Goal: Transaction & Acquisition: Subscribe to service/newsletter

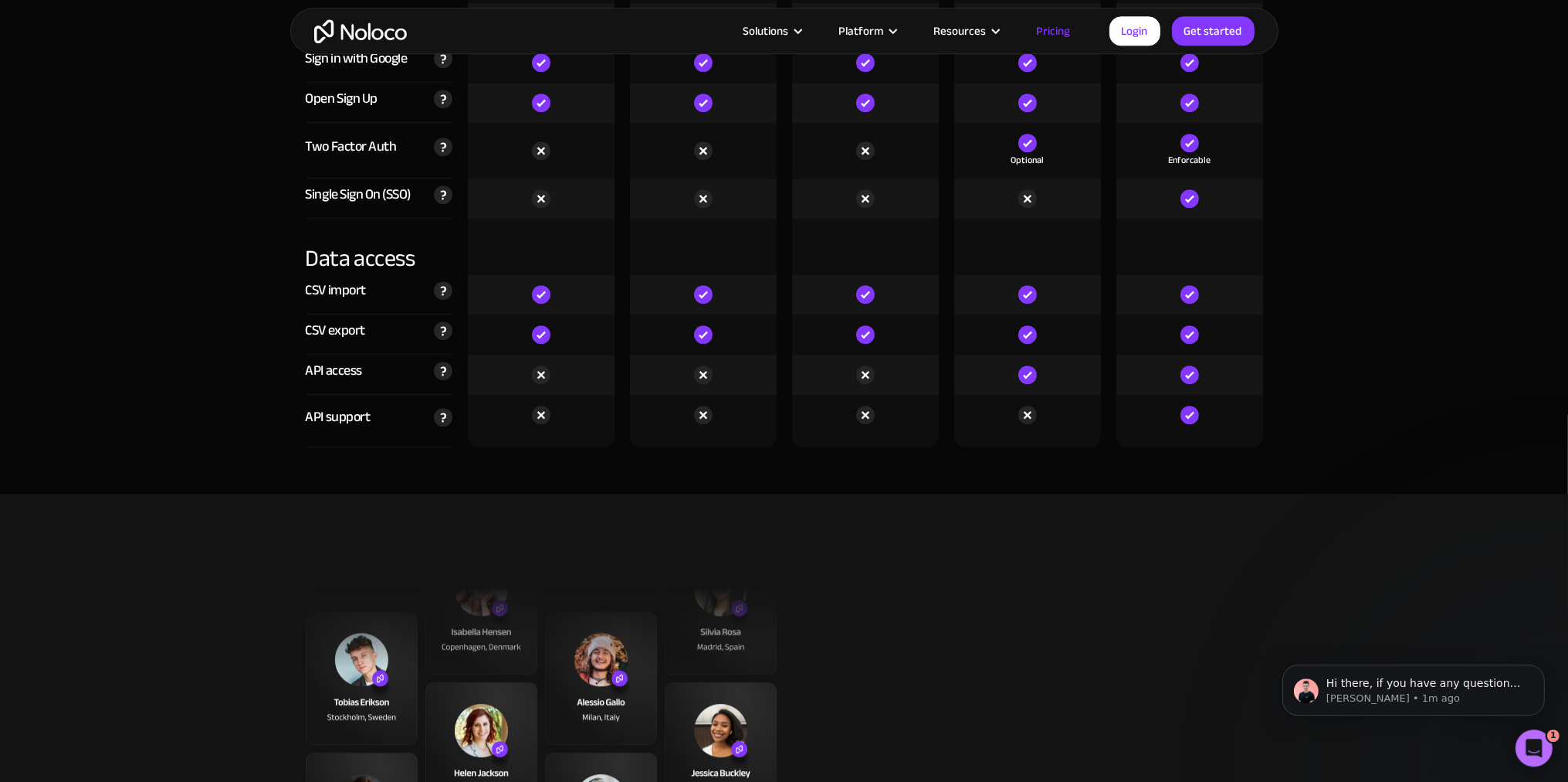
scroll to position [5283, 0]
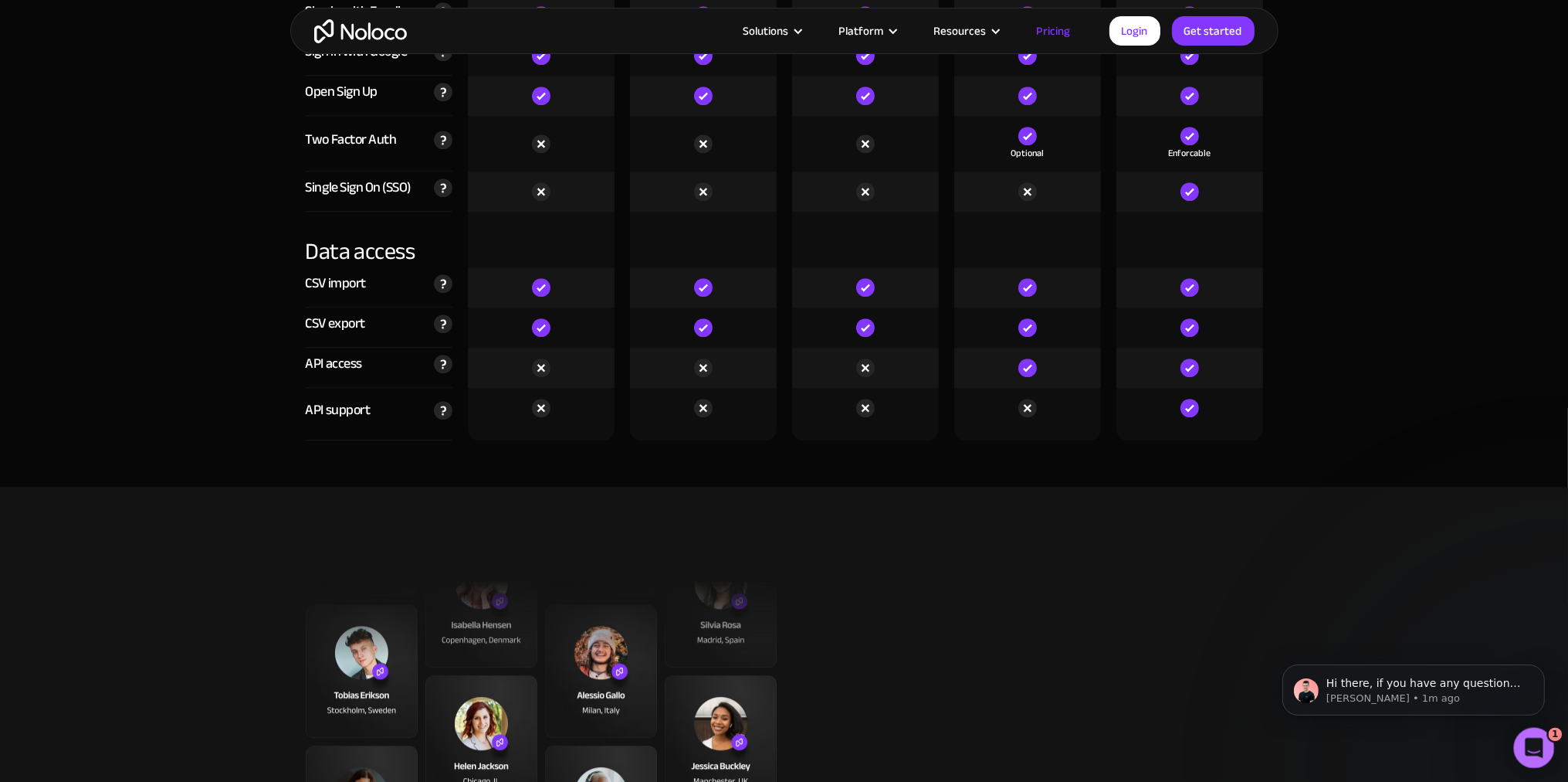
click at [1536, 734] on div "Open Intercom Messenger" at bounding box center [1531, 745] width 51 height 51
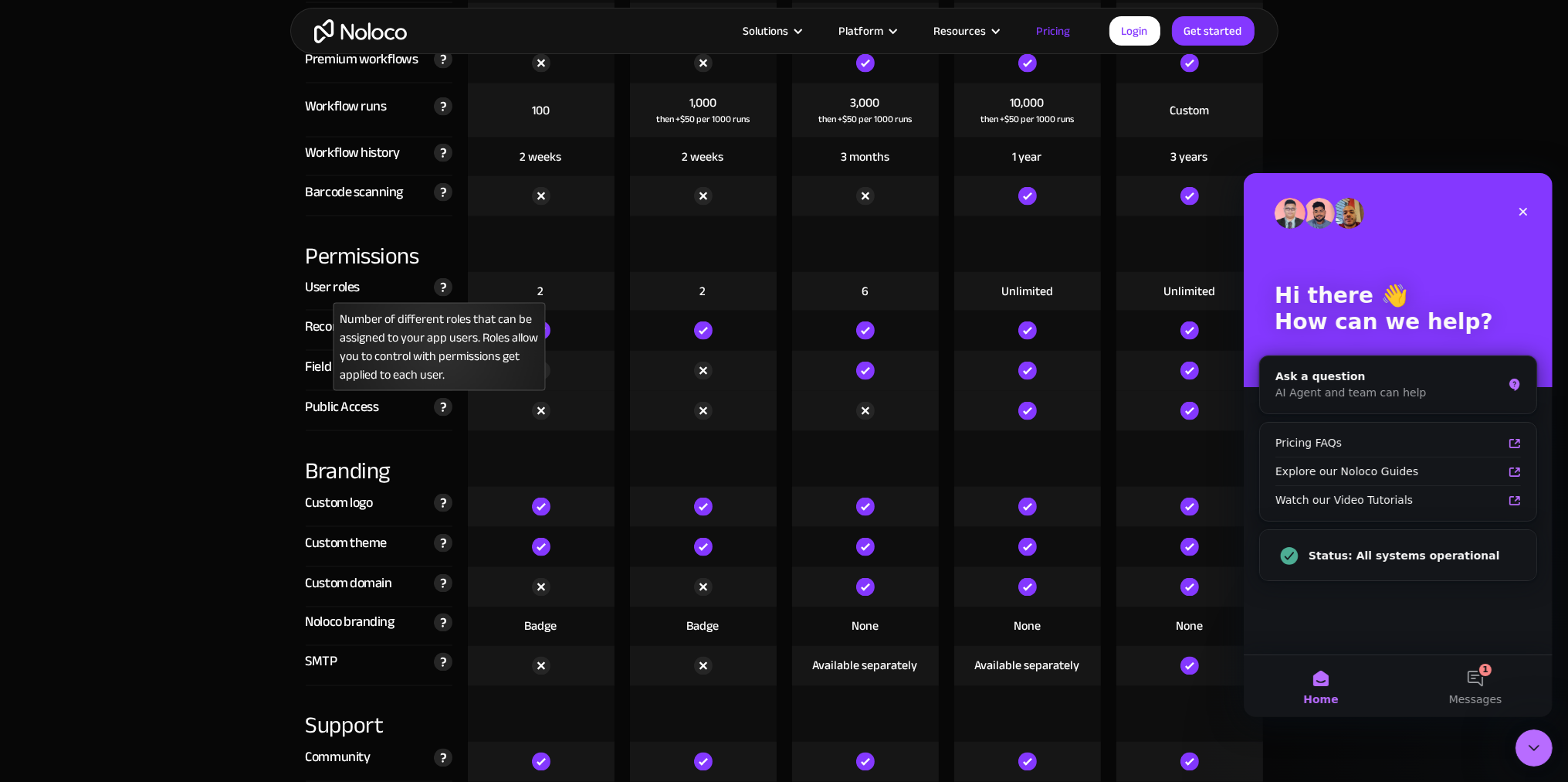
scroll to position [3707, 0]
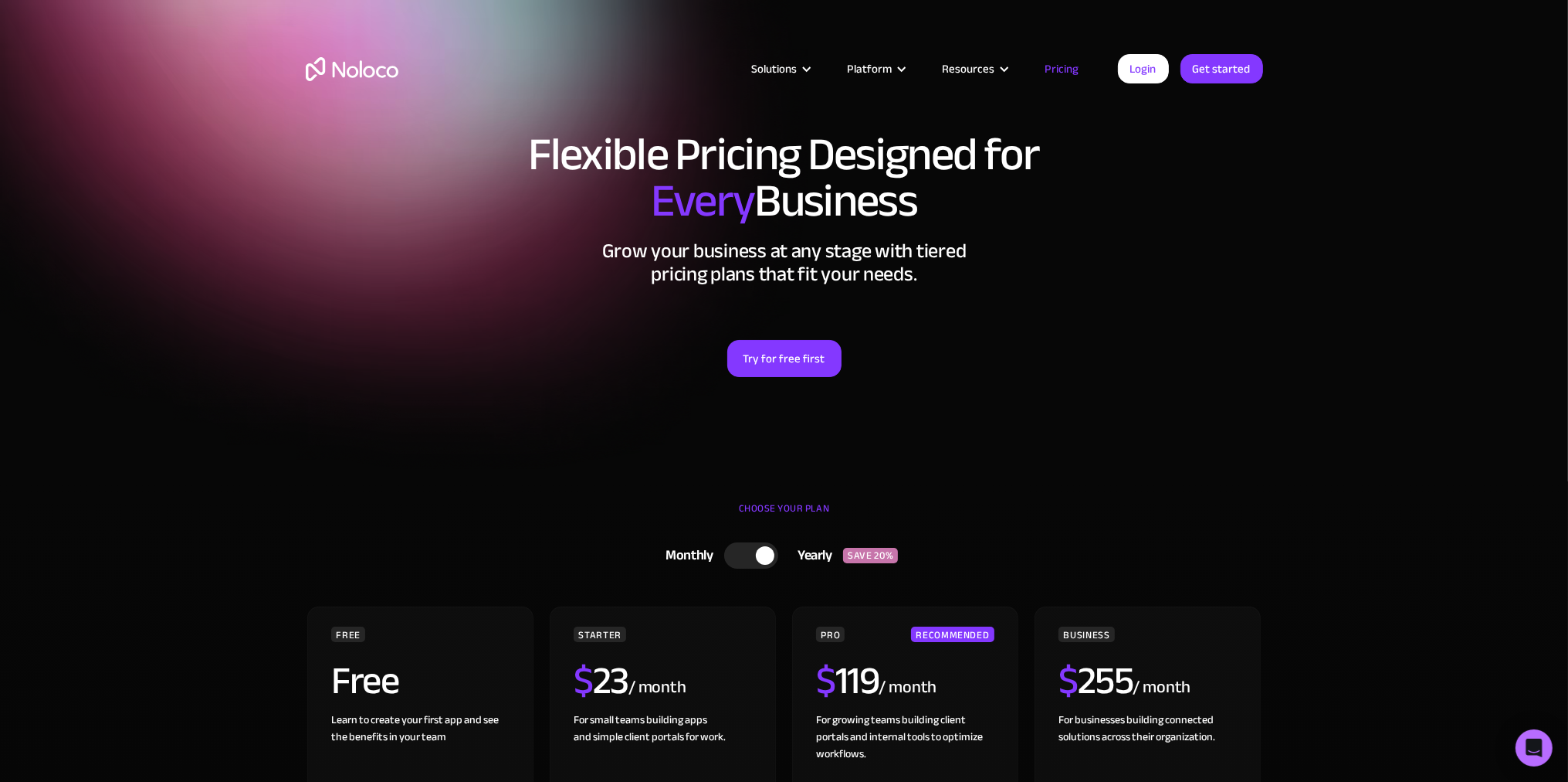
click at [762, 565] on div at bounding box center [765, 555] width 18 height 18
click at [751, 568] on div at bounding box center [757, 556] width 54 height 27
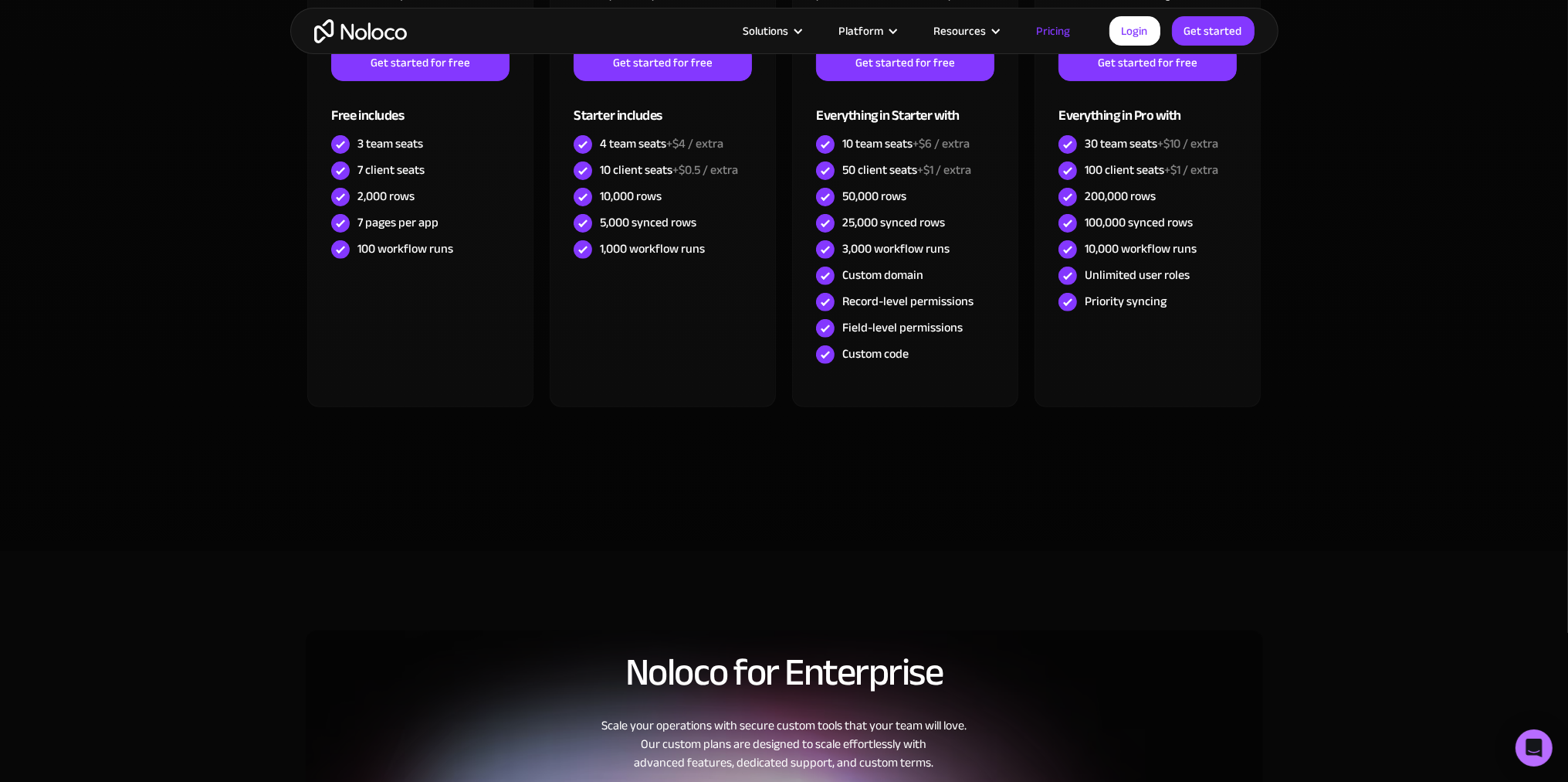
scroll to position [92, 0]
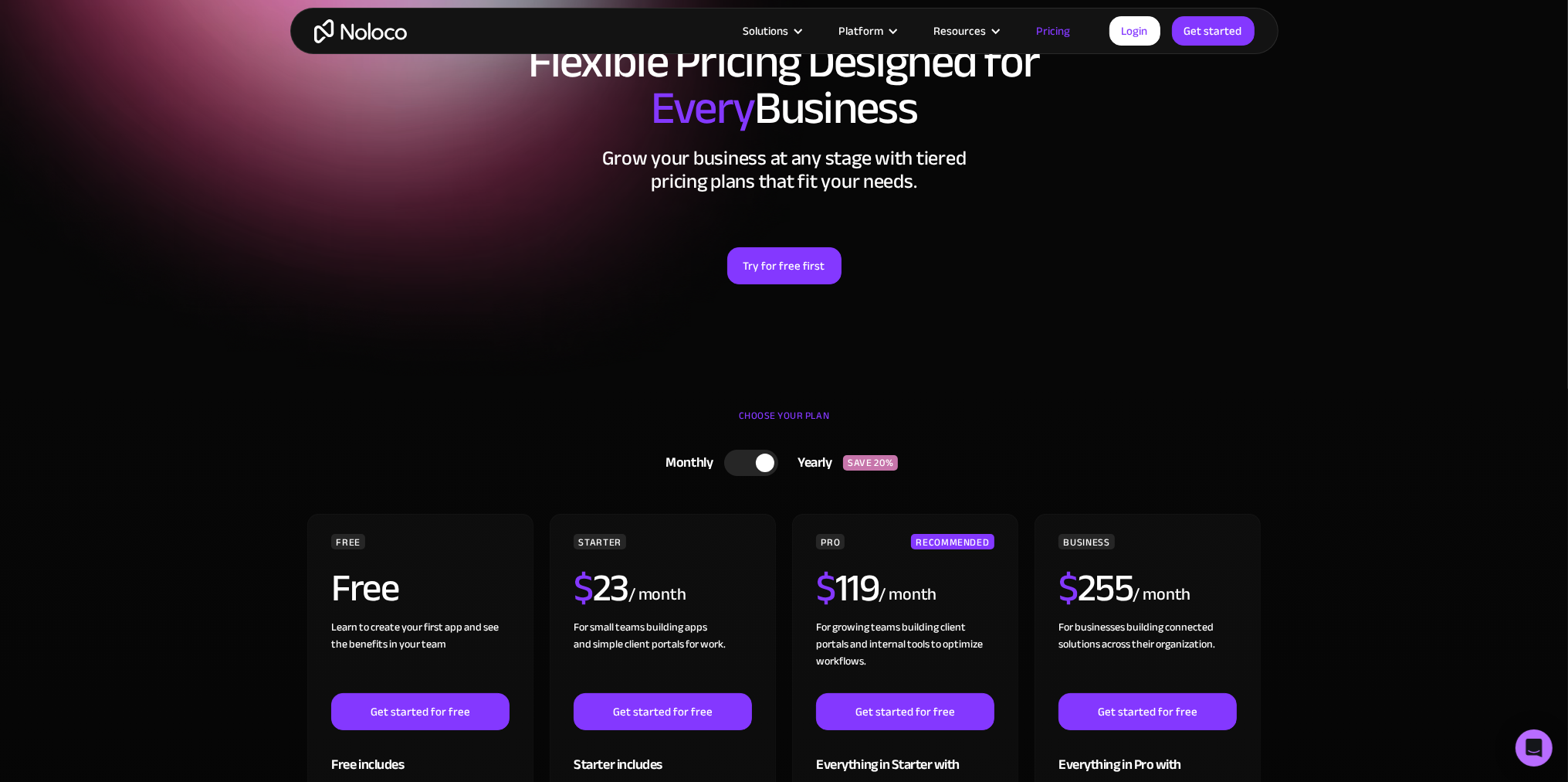
click at [753, 476] on div at bounding box center [751, 463] width 54 height 27
click at [753, 476] on div at bounding box center [757, 463] width 54 height 27
click at [753, 476] on div at bounding box center [751, 463] width 54 height 27
click at [501, 285] on div "Try for free first" at bounding box center [784, 246] width 957 height 76
